Goal: Find specific page/section: Find specific page/section

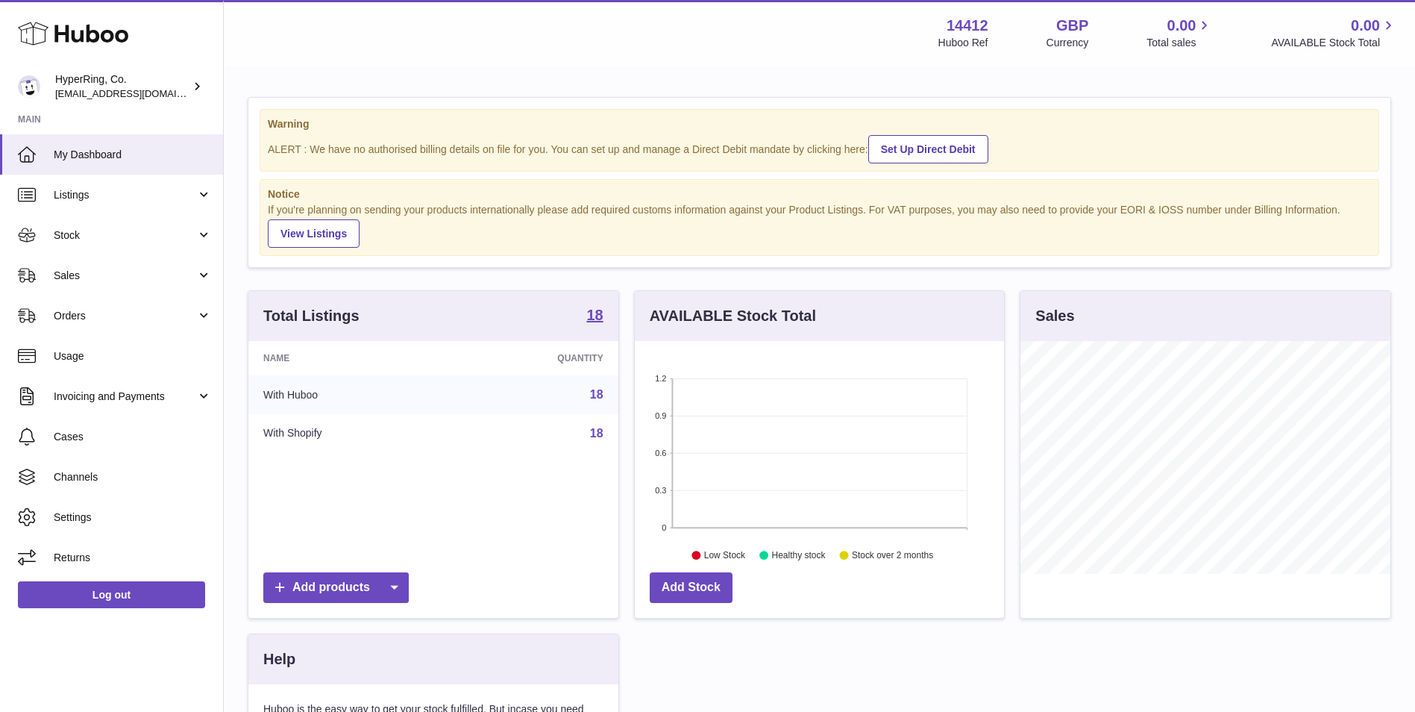
scroll to position [233, 369]
click at [107, 204] on link "Listings" at bounding box center [111, 195] width 223 height 40
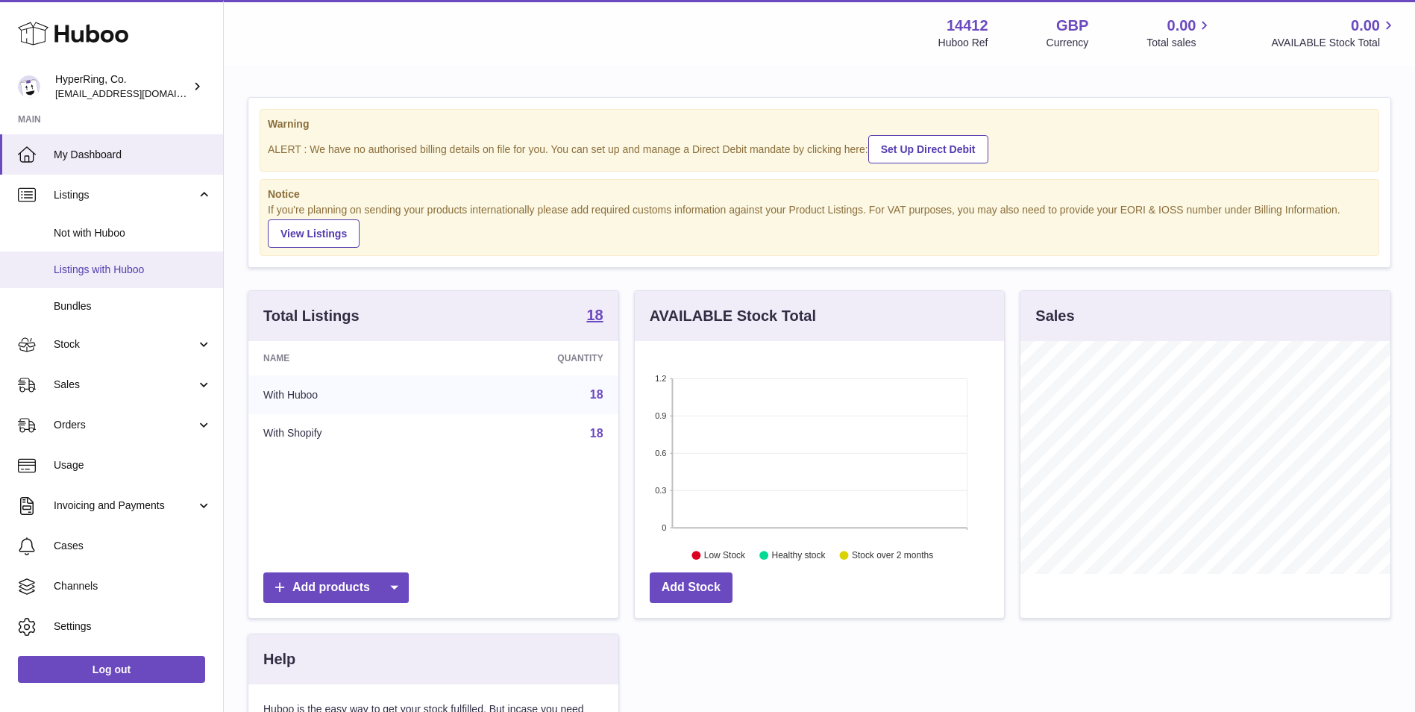
click at [113, 268] on span "Listings with Huboo" at bounding box center [133, 270] width 158 height 14
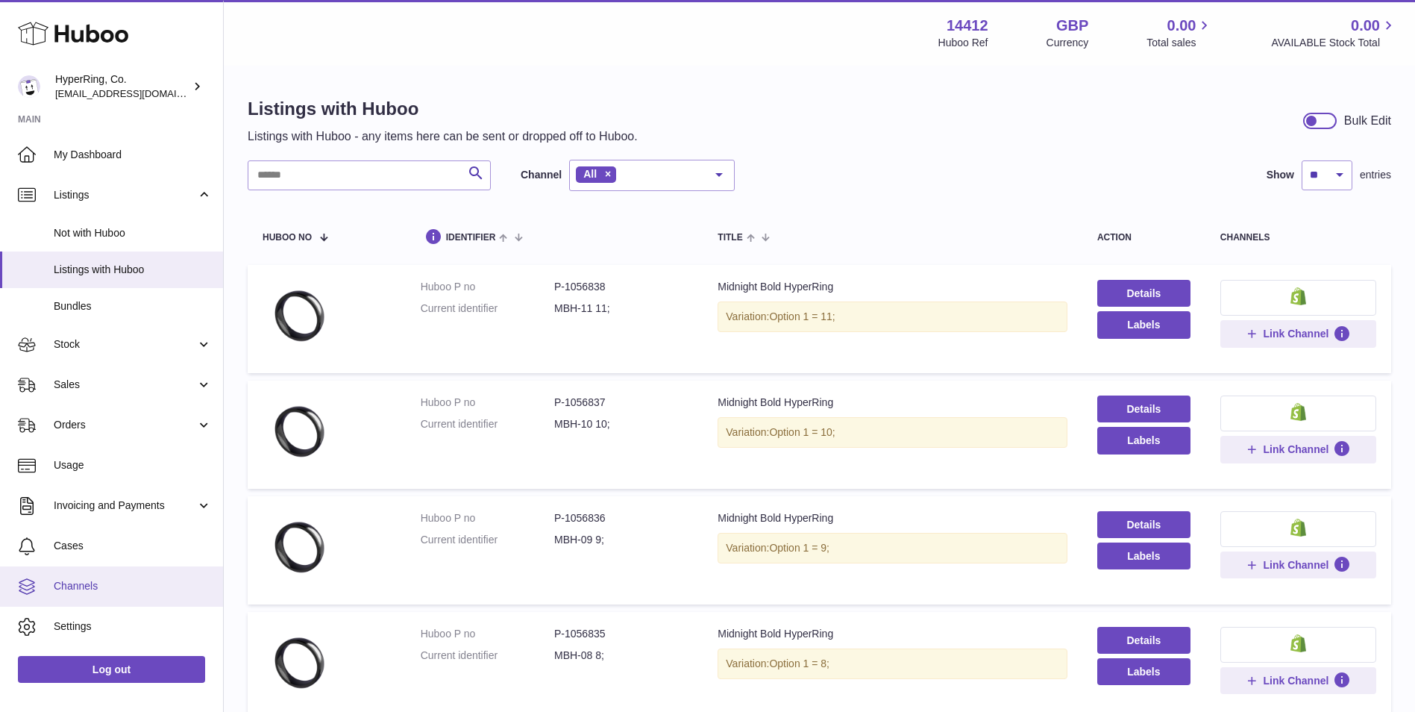
click at [151, 584] on span "Channels" at bounding box center [133, 586] width 158 height 14
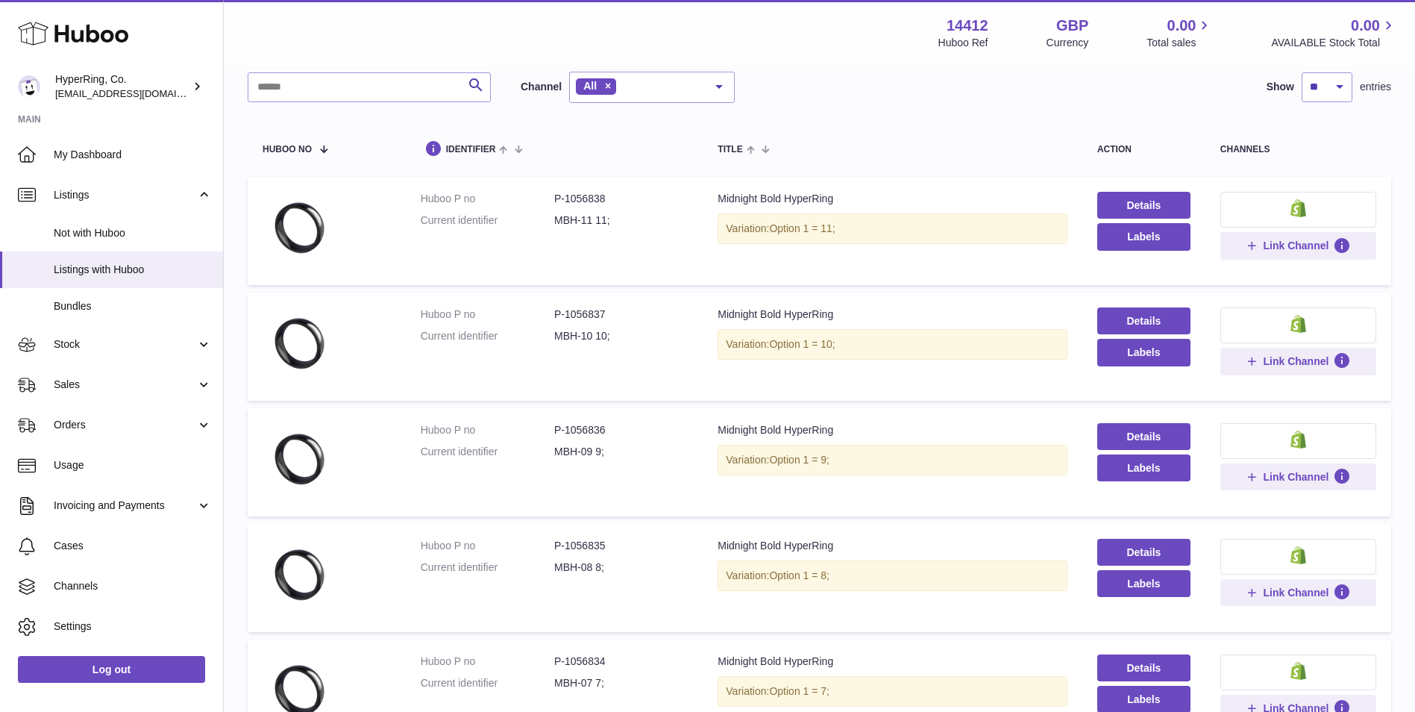
scroll to position [125, 0]
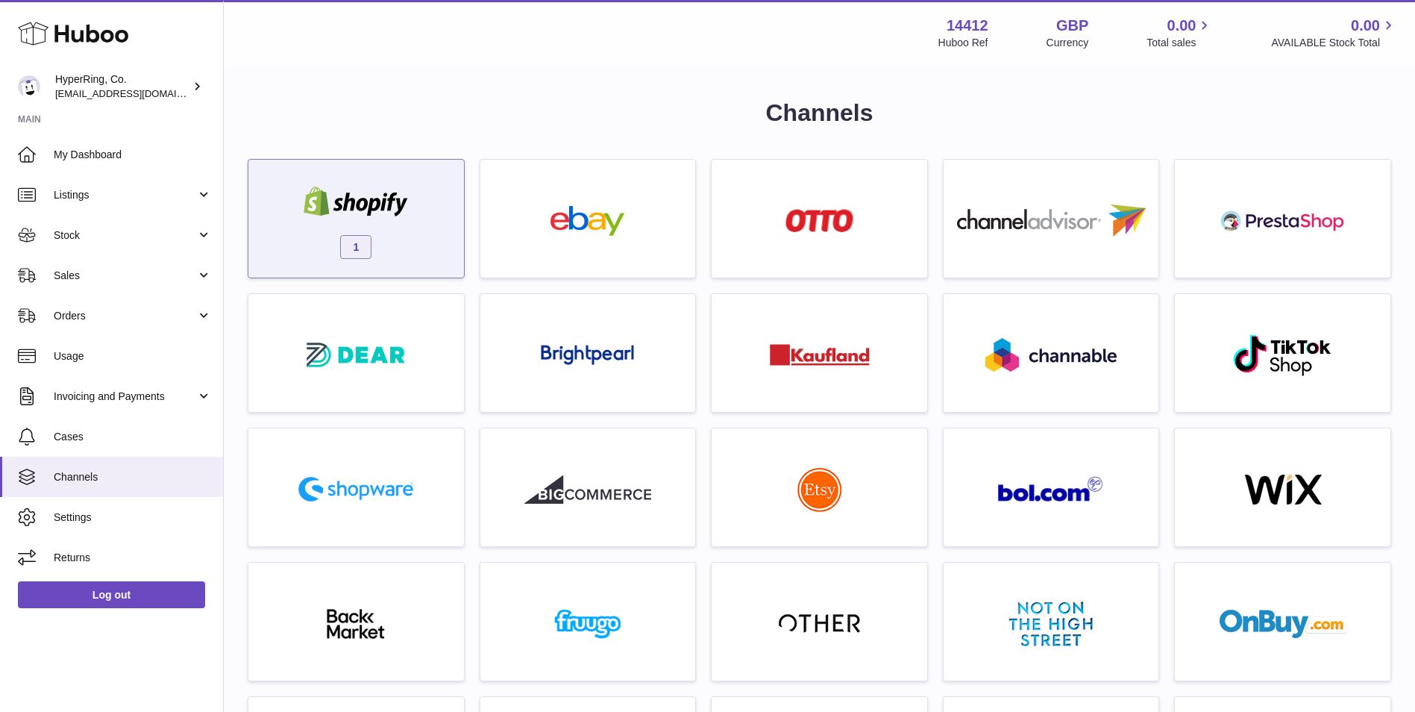
click at [408, 266] on div "1" at bounding box center [356, 222] width 201 height 95
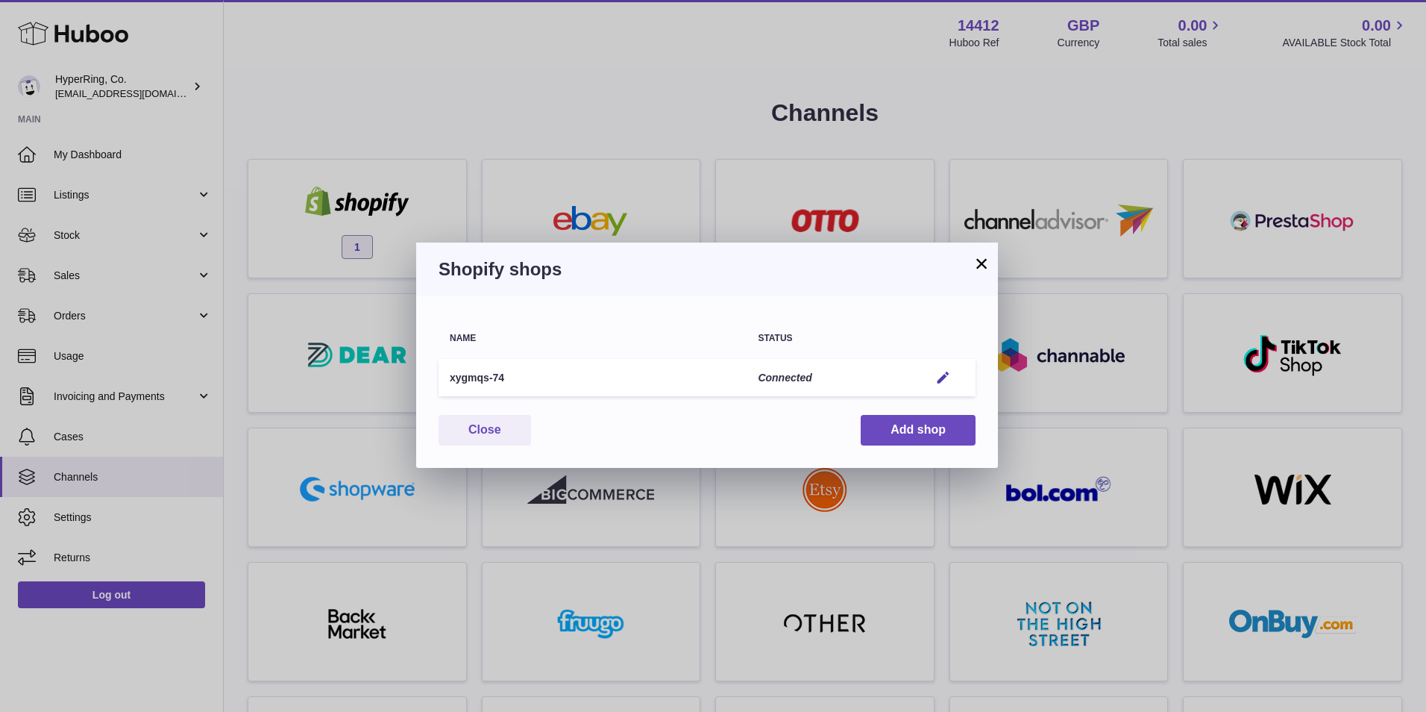
click at [978, 269] on button "×" at bounding box center [982, 263] width 18 height 18
